Goal: Task Accomplishment & Management: Manage account settings

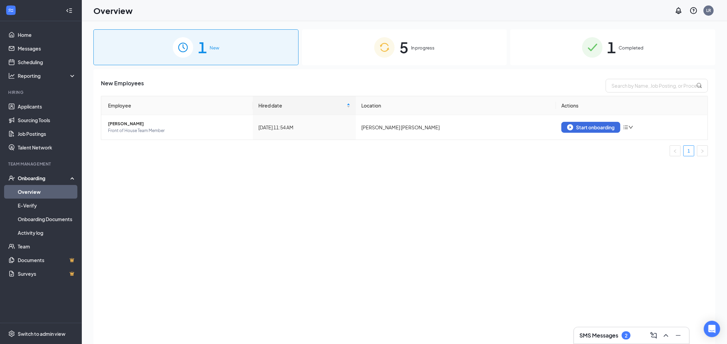
click at [594, 337] on h3 "SMS Messages" at bounding box center [599, 335] width 39 height 8
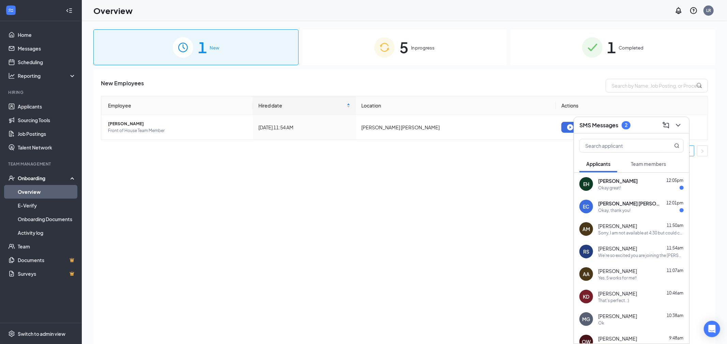
click at [638, 191] on div "EH [PERSON_NAME] 12:05pm Okay great!" at bounding box center [631, 184] width 115 height 23
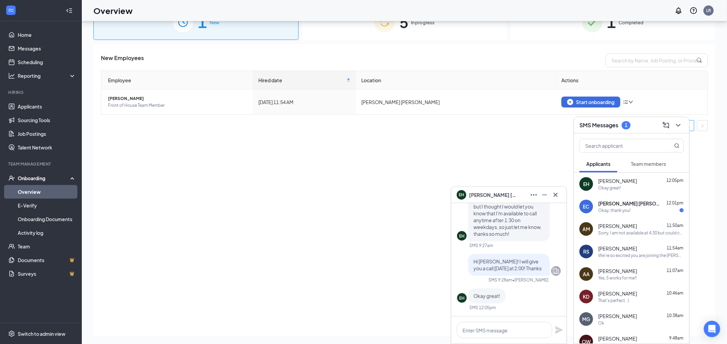
scroll to position [26, 0]
click at [554, 195] on icon "Cross" at bounding box center [556, 195] width 8 height 8
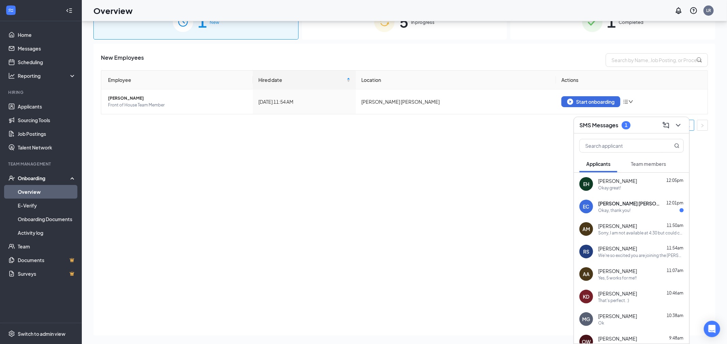
click at [611, 206] on span "[PERSON_NAME] [PERSON_NAME]" at bounding box center [628, 203] width 61 height 7
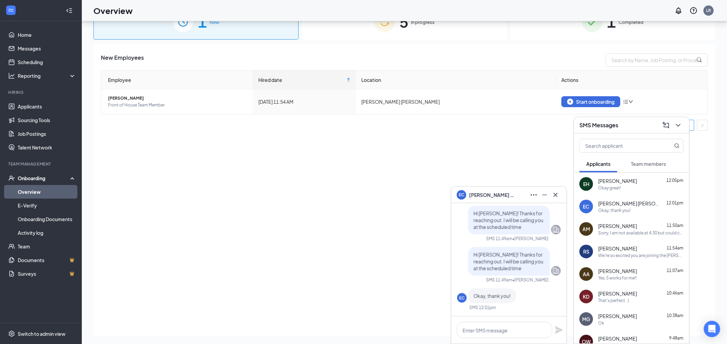
scroll to position [0, 0]
click at [556, 194] on icon "Cross" at bounding box center [556, 195] width 8 height 8
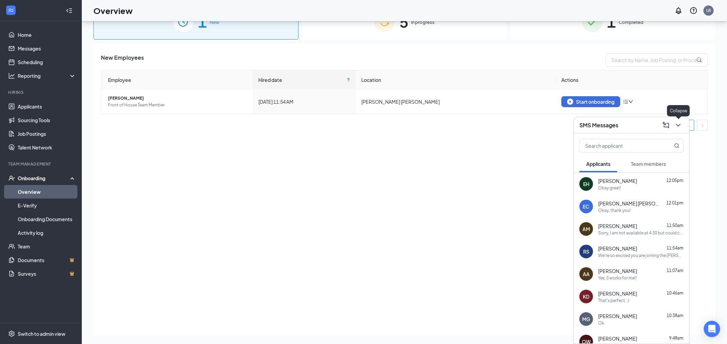
click at [676, 127] on icon "ChevronDown" at bounding box center [678, 125] width 8 height 8
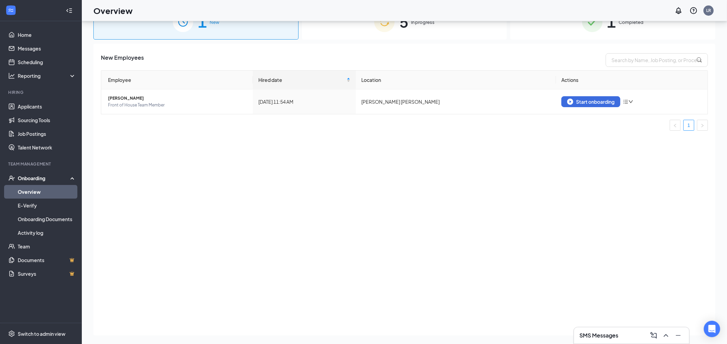
drag, startPoint x: 563, startPoint y: 188, endPoint x: 548, endPoint y: 185, distance: 15.6
click at [563, 188] on div "New Employees Employee Hired date Location Actions [PERSON_NAME] Front of House…" at bounding box center [404, 190] width 622 height 292
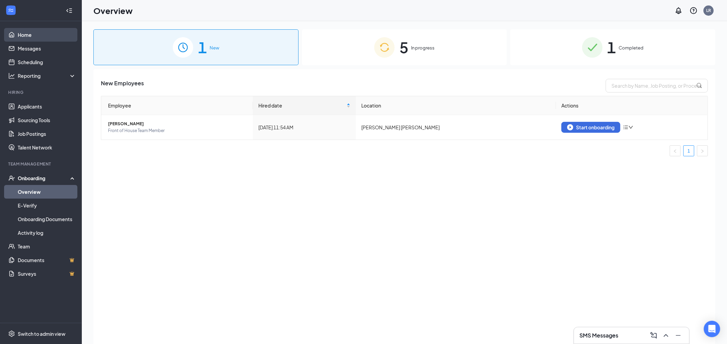
click at [21, 36] on link "Home" at bounding box center [47, 35] width 58 height 14
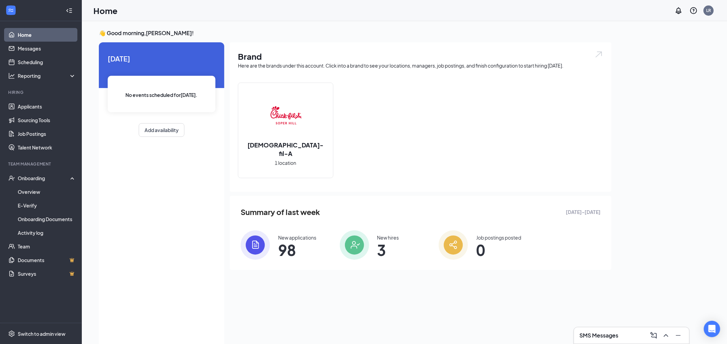
click at [280, 248] on span "98" at bounding box center [297, 249] width 38 height 12
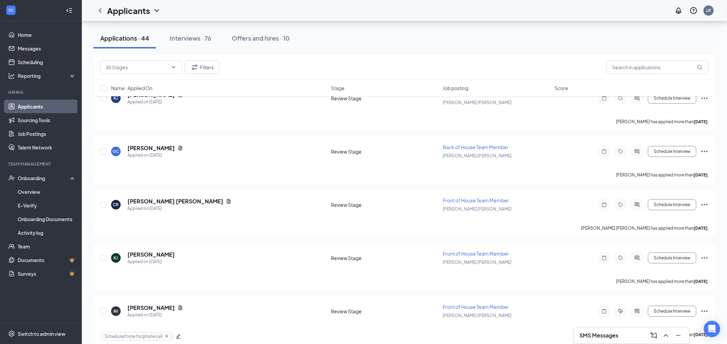
scroll to position [279, 0]
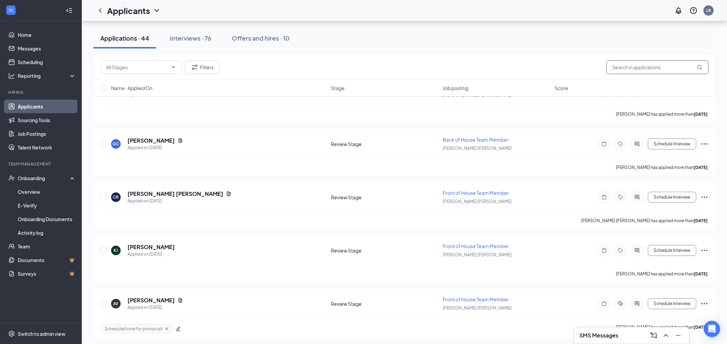
click at [640, 70] on input "text" at bounding box center [658, 67] width 102 height 14
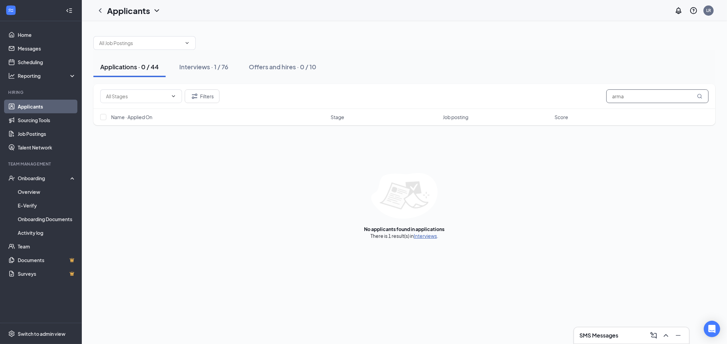
type input "arma"
click at [433, 237] on link "Interviews" at bounding box center [425, 236] width 23 height 6
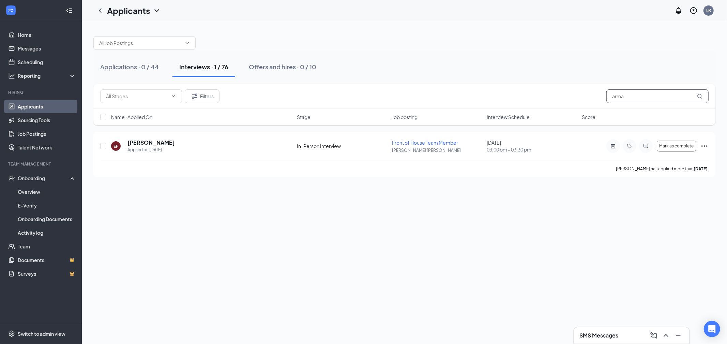
click at [627, 99] on input "arma" at bounding box center [658, 96] width 102 height 14
click at [149, 68] on div "Applications · 0 / 44" at bounding box center [129, 66] width 59 height 9
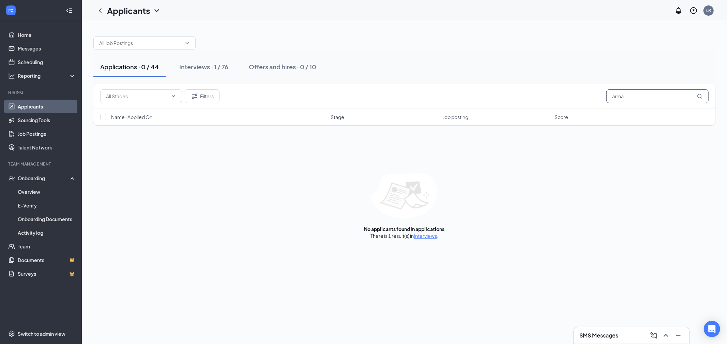
click at [626, 97] on input "arma" at bounding box center [658, 96] width 102 height 14
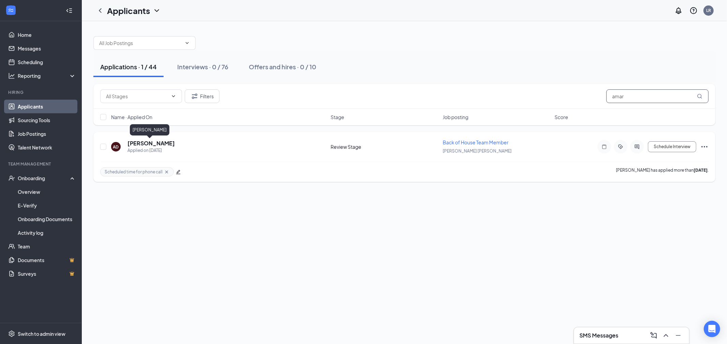
type input "amar"
click at [141, 143] on h5 "[PERSON_NAME]" at bounding box center [151, 143] width 47 height 8
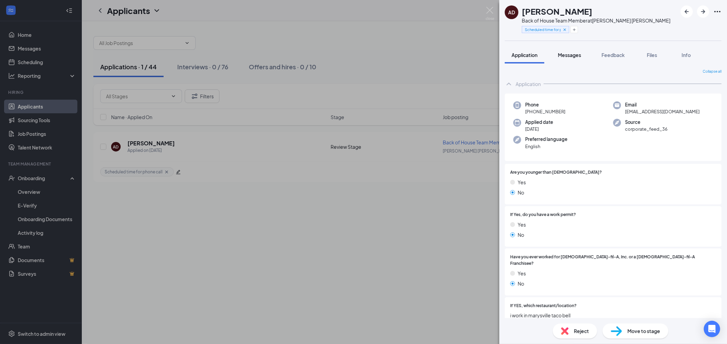
click at [577, 58] on span "Messages" at bounding box center [569, 55] width 23 height 6
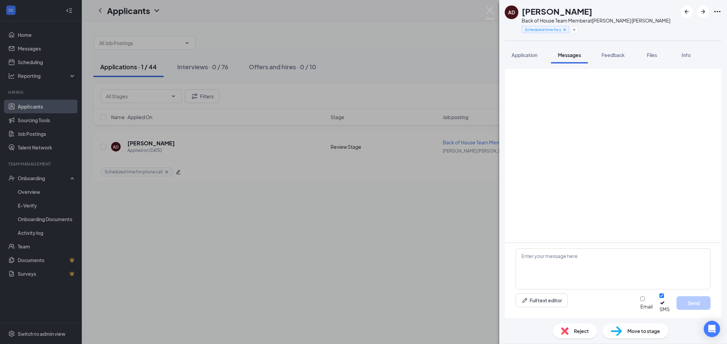
scroll to position [410, 0]
click at [530, 56] on span "Application" at bounding box center [525, 55] width 26 height 6
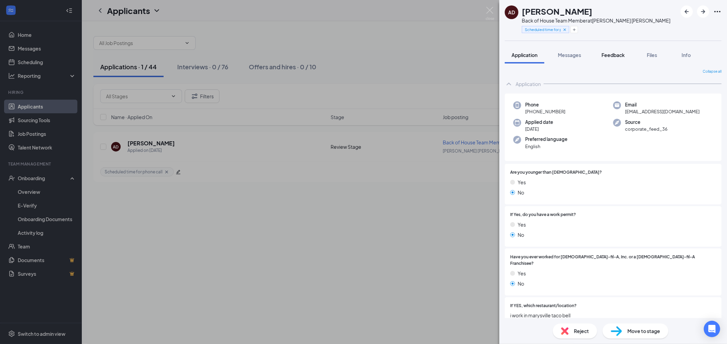
click at [626, 59] on button "Feedback" at bounding box center [613, 54] width 37 height 17
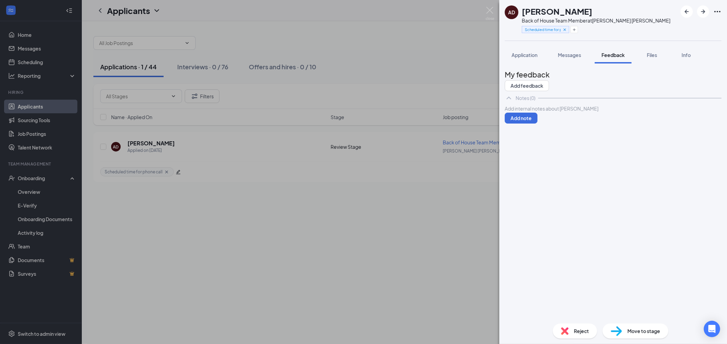
click at [573, 112] on div at bounding box center [613, 108] width 216 height 7
drag, startPoint x: 526, startPoint y: 54, endPoint x: 538, endPoint y: 84, distance: 32.5
click at [526, 54] on span "Application" at bounding box center [525, 55] width 26 height 6
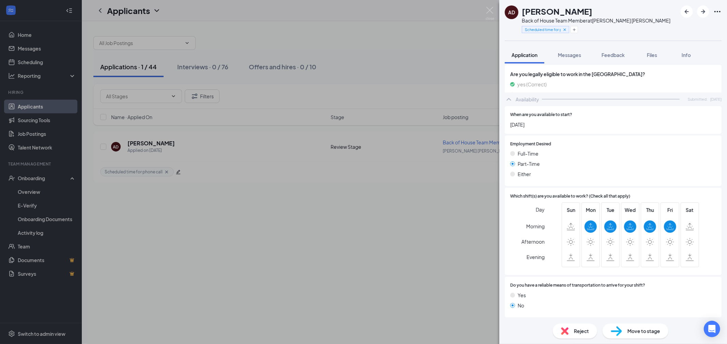
scroll to position [331, 0]
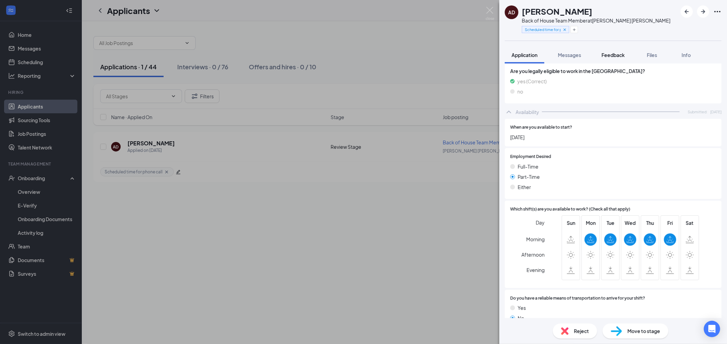
click at [602, 58] on button "Feedback" at bounding box center [613, 54] width 37 height 17
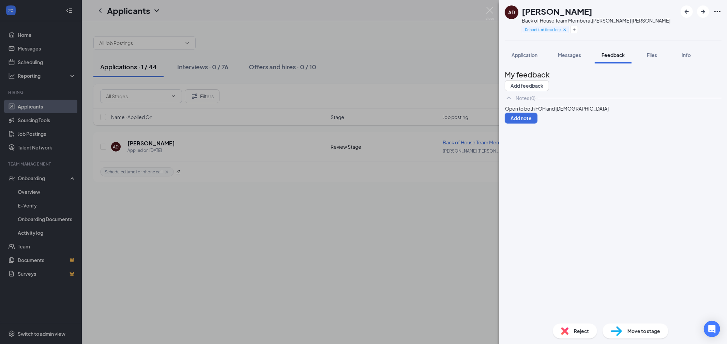
click at [608, 112] on div "Open to both FOH and [DEMOGRAPHIC_DATA]" at bounding box center [613, 108] width 216 height 7
click at [539, 50] on button "Application" at bounding box center [525, 54] width 40 height 17
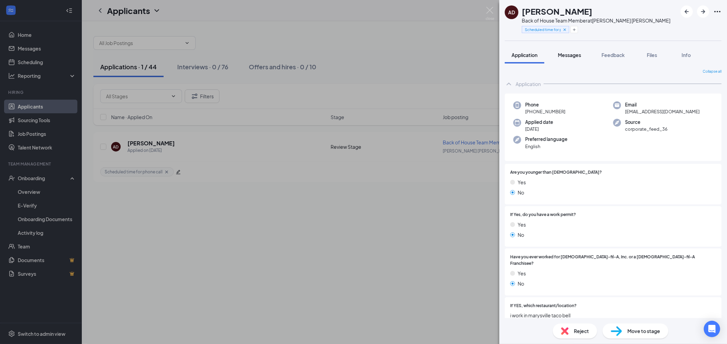
click at [582, 59] on button "Messages" at bounding box center [569, 54] width 37 height 17
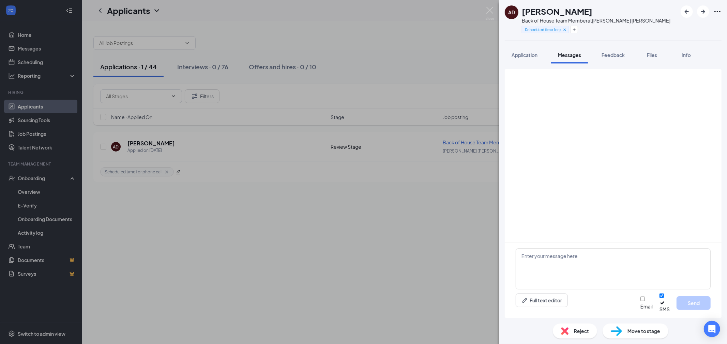
scroll to position [410, 0]
click at [613, 60] on button "Feedback" at bounding box center [613, 54] width 37 height 17
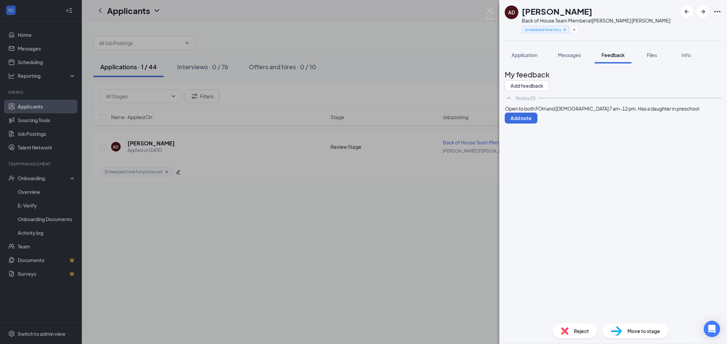
click at [650, 123] on div "Open to both FOH and [DEMOGRAPHIC_DATA] 7 am-12 pm. Has a daughter in preschool…" at bounding box center [613, 114] width 217 height 19
click at [676, 112] on div "Open to both FOH and [DEMOGRAPHIC_DATA] 7 am-12 pm. Has a daughter in preschool" at bounding box center [613, 108] width 216 height 7
click at [530, 56] on span "Application" at bounding box center [525, 55] width 26 height 6
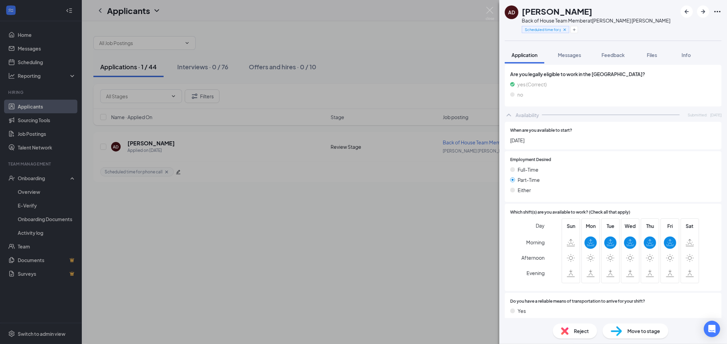
scroll to position [331, 0]
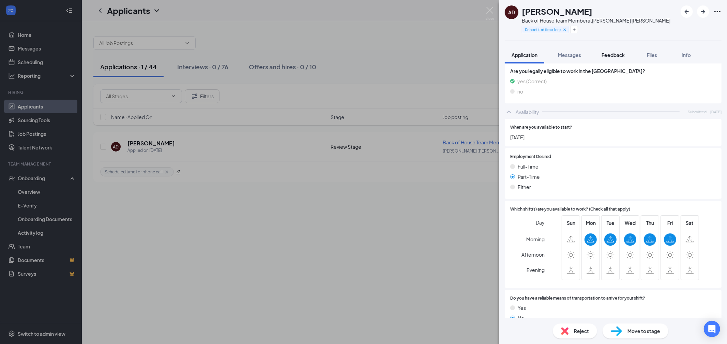
click at [611, 58] on span "Feedback" at bounding box center [613, 55] width 23 height 6
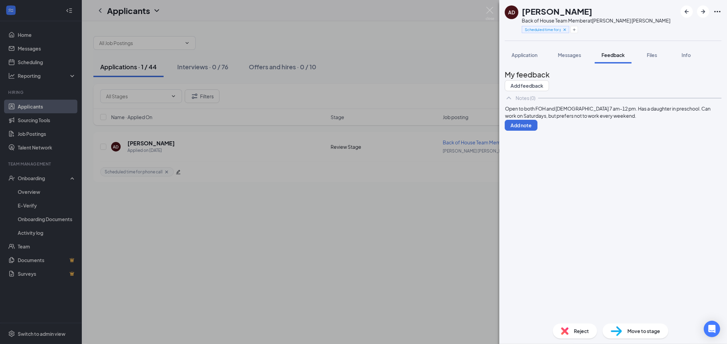
click at [669, 119] on div "Open to both FOH and [DEMOGRAPHIC_DATA] 7 am-12 pm. Has a daughter in preschool…" at bounding box center [613, 112] width 216 height 14
click at [596, 119] on div "Open to both FOH and [DEMOGRAPHIC_DATA] 7 am-12 pm. Has a daughter in preschool…" at bounding box center [613, 112] width 216 height 14
click at [539, 57] on button "Application" at bounding box center [525, 54] width 40 height 17
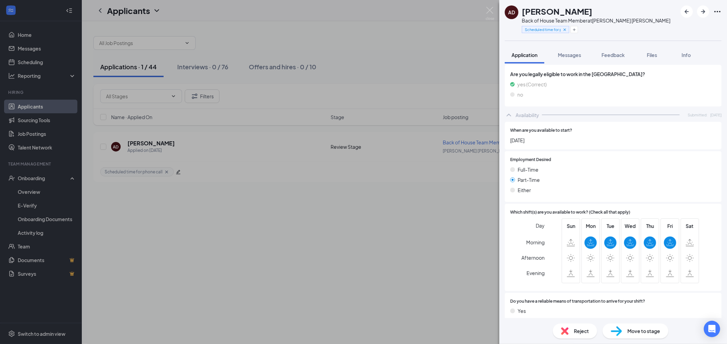
scroll to position [331, 0]
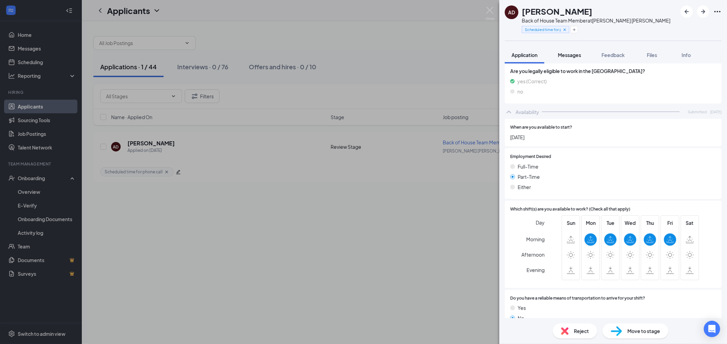
click at [581, 58] on button "Messages" at bounding box center [569, 54] width 37 height 17
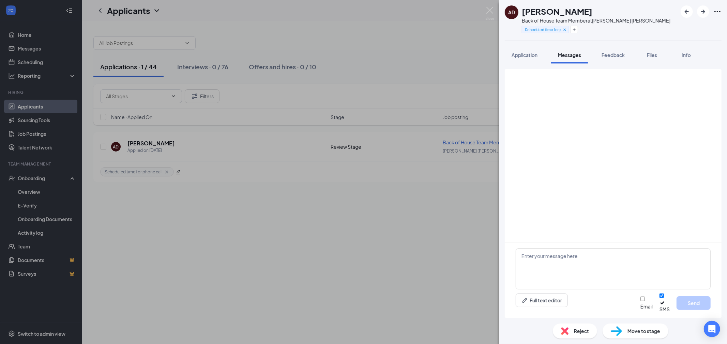
scroll to position [410, 0]
click at [615, 58] on div "Feedback" at bounding box center [613, 54] width 23 height 7
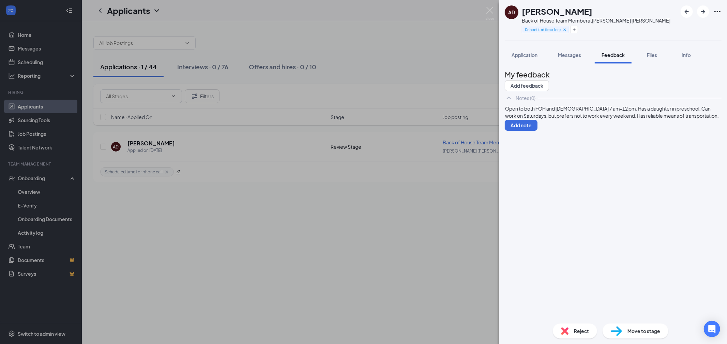
click at [615, 120] on div "Open to both FOH and [DEMOGRAPHIC_DATA] 7 am-12 pm. Has a daughter in preschool…" at bounding box center [613, 112] width 217 height 15
click at [613, 119] on div "Open to both FOH and [DEMOGRAPHIC_DATA] 7 am-12 pm. Has a daughter in preschool…" at bounding box center [613, 112] width 216 height 14
click at [585, 119] on span "Open to both FOH and [DEMOGRAPHIC_DATA] 7 am-12 pm. Has a daughter in preschool…" at bounding box center [612, 111] width 214 height 13
click at [656, 126] on div "Open to both FOH and [DEMOGRAPHIC_DATA]. Prefers to work 7 am-12 pm. Has a daug…" at bounding box center [613, 115] width 216 height 21
drag, startPoint x: 568, startPoint y: 136, endPoint x: 581, endPoint y: 146, distance: 16.1
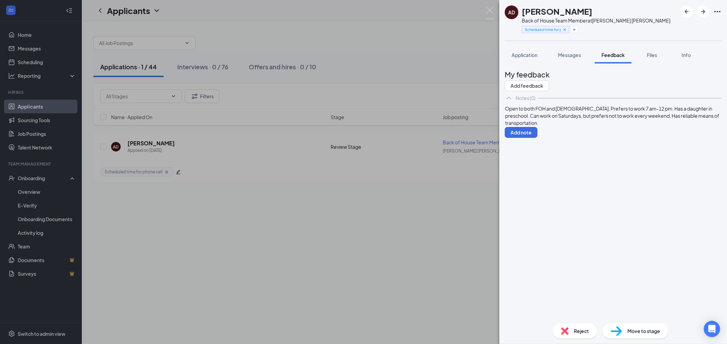
click at [568, 126] on span "Open to both FOH and [DEMOGRAPHIC_DATA]. Prefers to work 7 am-12 pm. Has a daug…" at bounding box center [612, 115] width 215 height 20
click at [606, 126] on div "Open to both FOH and [DEMOGRAPHIC_DATA]. Prefers to work 7 am-12 pm. Has a daug…" at bounding box center [613, 115] width 216 height 21
click at [538, 128] on button "Add note" at bounding box center [521, 132] width 33 height 11
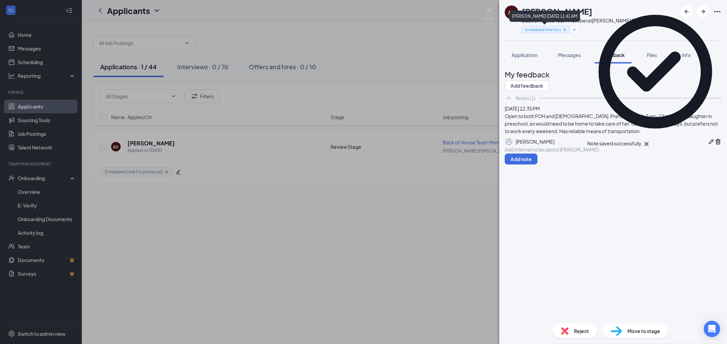
click at [567, 31] on icon "Cross" at bounding box center [565, 29] width 5 height 5
click at [545, 31] on button "Add a tag" at bounding box center [537, 29] width 30 height 7
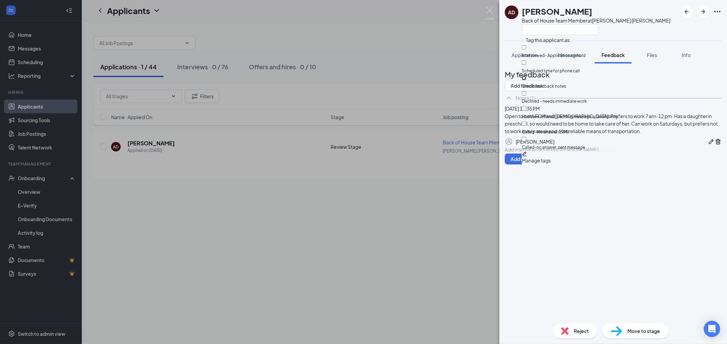
click at [526, 76] on input "Check feedback notes" at bounding box center [524, 78] width 4 height 4
checkbox input "true"
click at [661, 33] on div "AD [PERSON_NAME] Back of House Team Member at [PERSON_NAME][GEOGRAPHIC_DATA][PE…" at bounding box center [614, 20] width 228 height 41
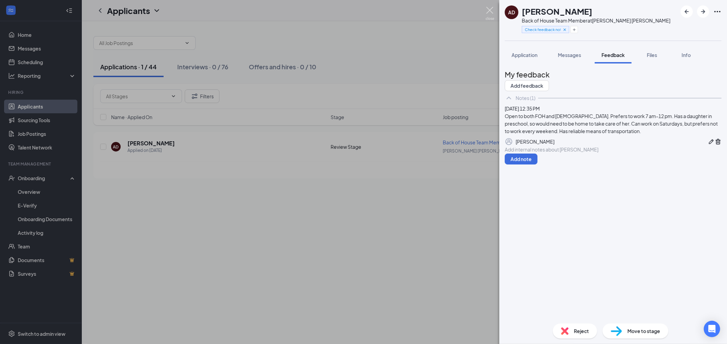
click at [493, 11] on img at bounding box center [490, 13] width 9 height 13
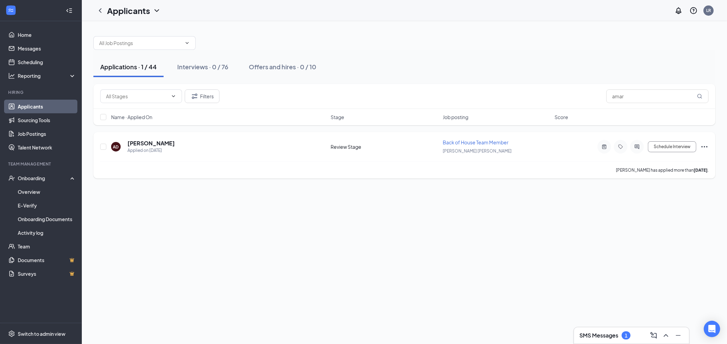
drag, startPoint x: 391, startPoint y: 203, endPoint x: 245, endPoint y: 161, distance: 152.3
click at [391, 203] on div "Applications · 1 / 44 Interviews · 0 / 76 Offers and hires · 0 / 10 Filters ama…" at bounding box center [404, 182] width 645 height 323
click at [132, 70] on div "Applications · 1 / 44" at bounding box center [128, 66] width 57 height 9
drag, startPoint x: 625, startPoint y: 99, endPoint x: 613, endPoint y: 99, distance: 12.3
click at [613, 99] on input "amar" at bounding box center [658, 96] width 102 height 14
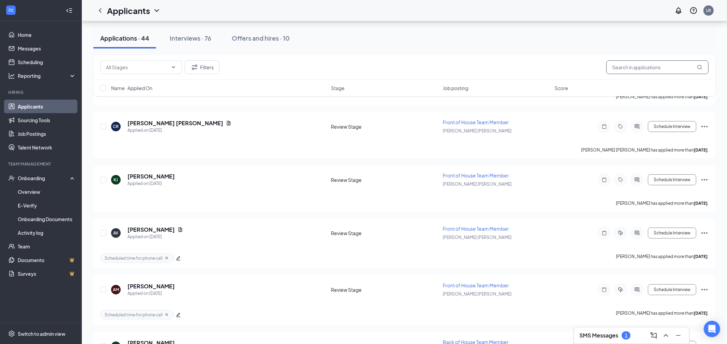
scroll to position [357, 0]
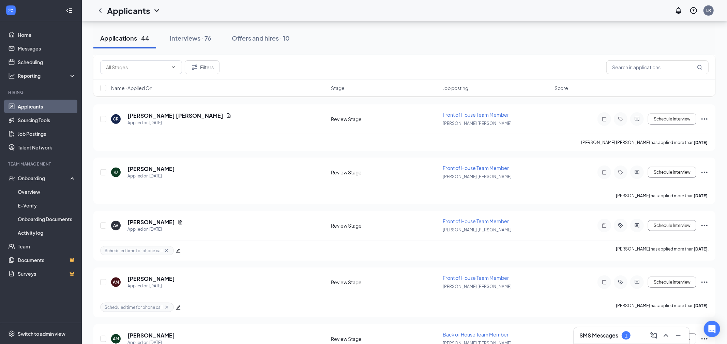
click at [601, 338] on h3 "SMS Messages" at bounding box center [599, 335] width 39 height 8
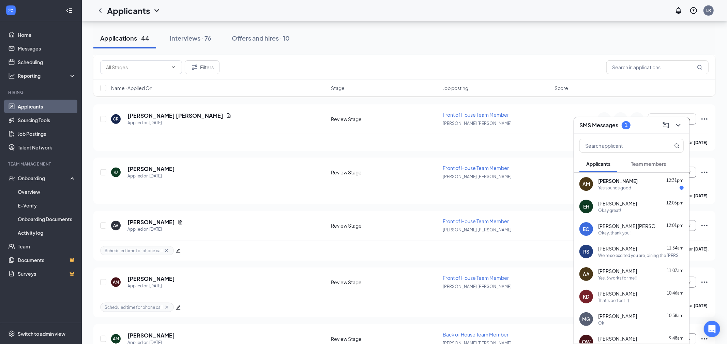
click at [624, 186] on div "Yes sounds good" at bounding box center [614, 188] width 33 height 6
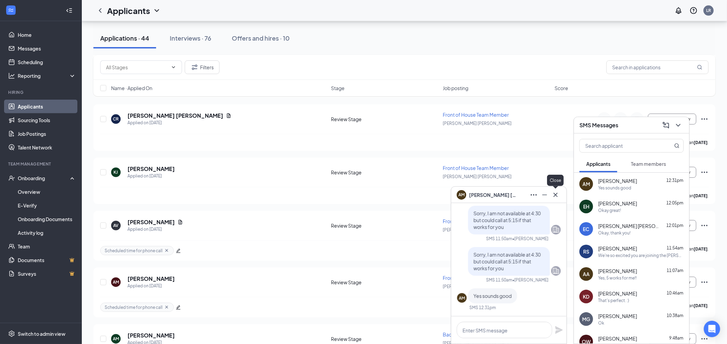
click at [555, 197] on icon "Cross" at bounding box center [556, 195] width 8 height 8
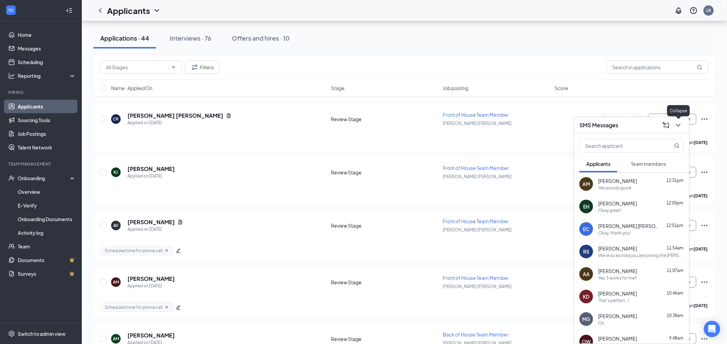
click at [680, 127] on icon "ChevronDown" at bounding box center [678, 125] width 8 height 8
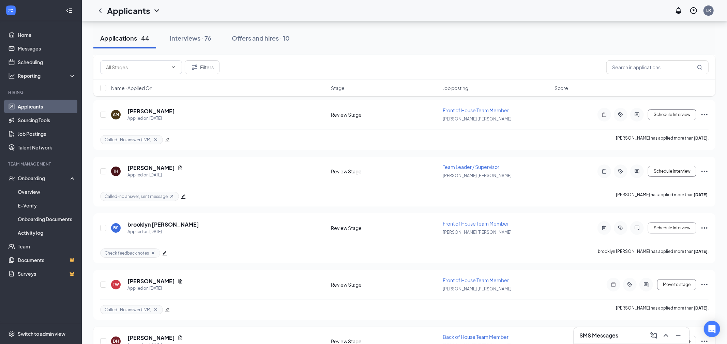
scroll to position [2040, 0]
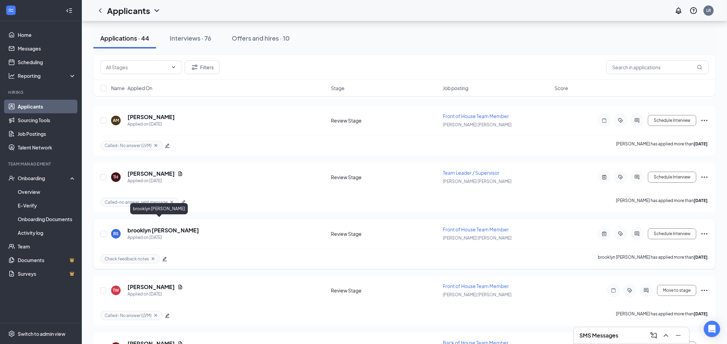
click at [150, 226] on h5 "brooklyn [PERSON_NAME]" at bounding box center [164, 230] width 72 height 8
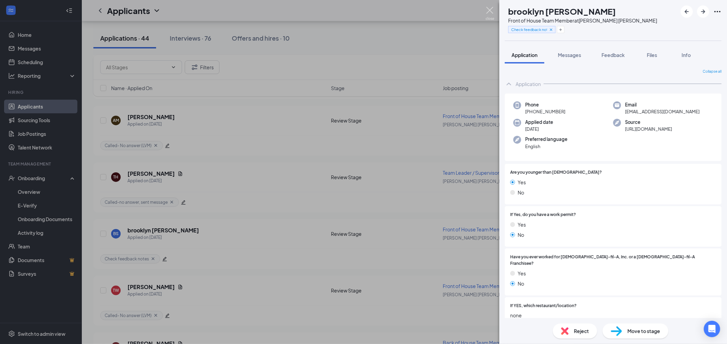
click at [487, 11] on img at bounding box center [490, 13] width 9 height 13
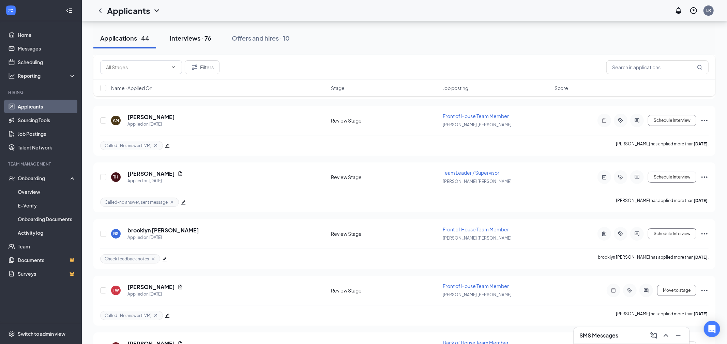
click at [202, 40] on div "Interviews · 76" at bounding box center [191, 38] width 42 height 9
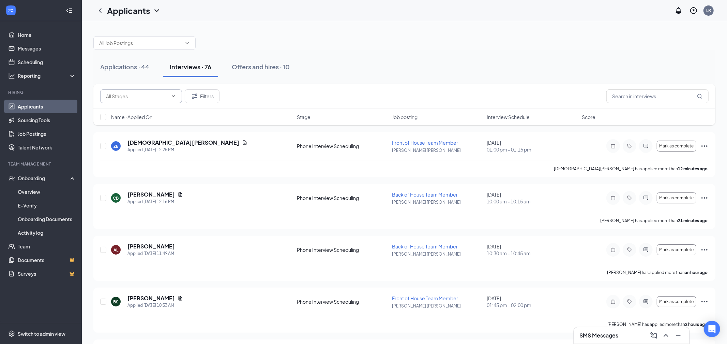
click at [174, 96] on icon "ChevronDown" at bounding box center [173, 95] width 5 height 5
click at [138, 99] on input "text" at bounding box center [137, 96] width 62 height 8
click at [135, 128] on div "Phone Interview Scheduling (46)" at bounding box center [147, 125] width 71 height 8
type input "Phone Interview Scheduling (46)"
click at [398, 51] on div "Applications · 0 / 44 Interviews · 46 / 76 Offers and hires · 0 / 10" at bounding box center [404, 67] width 622 height 34
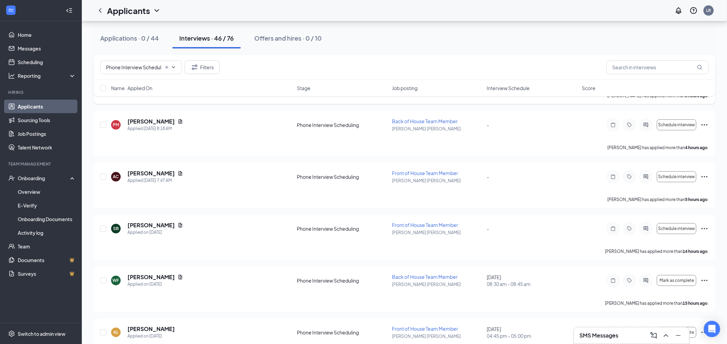
scroll to position [281, 0]
click at [36, 66] on link "Scheduling" at bounding box center [47, 62] width 58 height 14
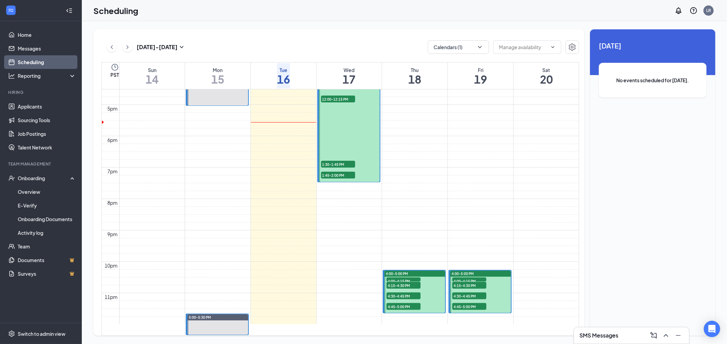
scroll to position [536, 0]
click at [131, 47] on button at bounding box center [127, 47] width 10 height 10
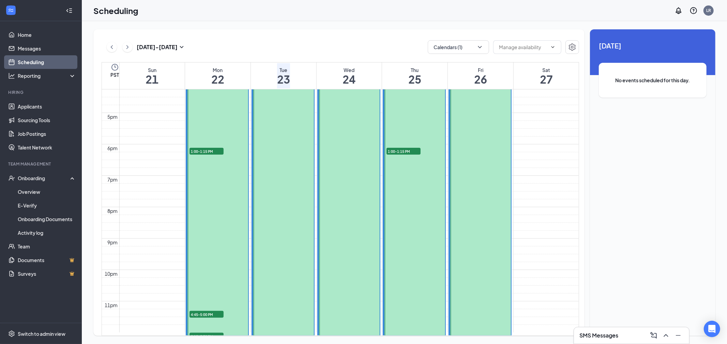
scroll to position [519, 0]
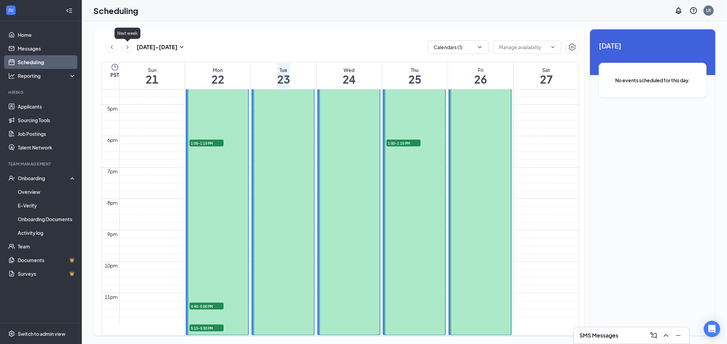
click at [124, 46] on icon "ChevronRight" at bounding box center [127, 47] width 7 height 8
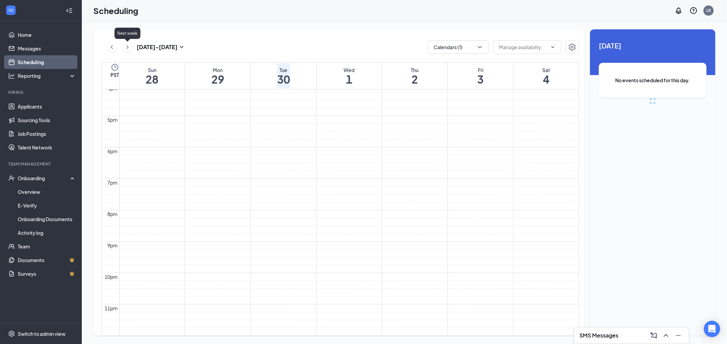
scroll to position [335, 0]
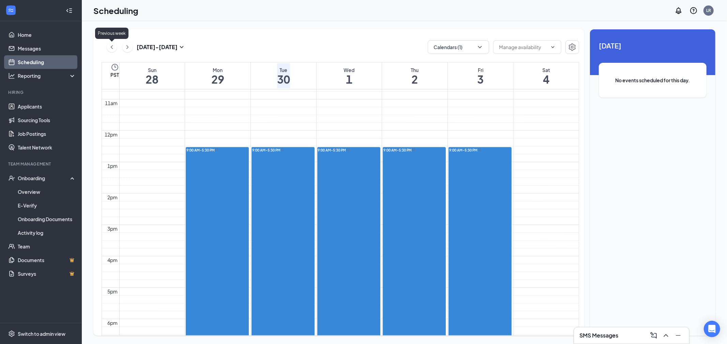
click at [111, 48] on icon "ChevronLeft" at bounding box center [111, 47] width 7 height 8
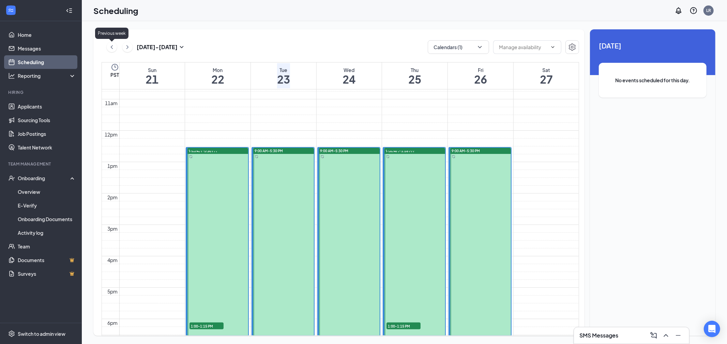
click at [111, 48] on icon "ChevronLeft" at bounding box center [111, 47] width 7 height 8
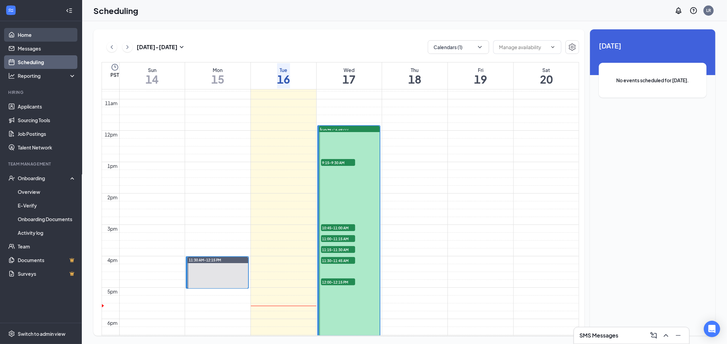
click at [19, 36] on link "Home" at bounding box center [47, 35] width 58 height 14
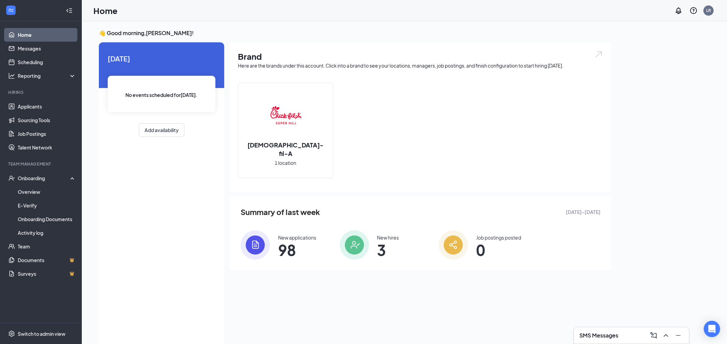
click at [302, 250] on span "98" at bounding box center [297, 249] width 38 height 12
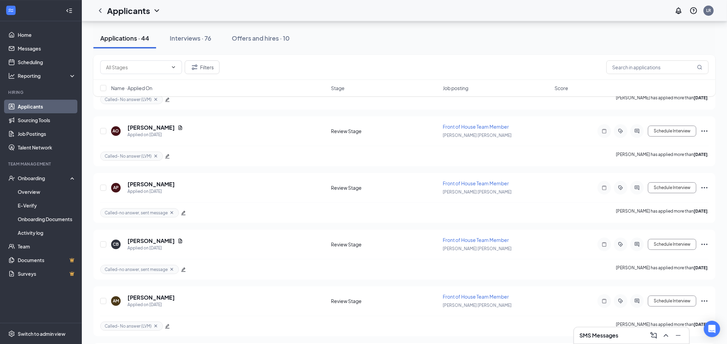
scroll to position [1860, 0]
